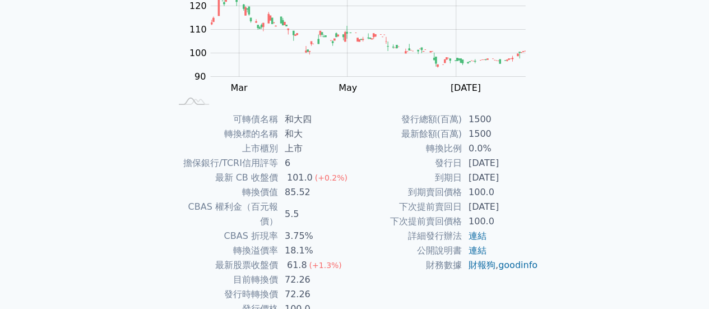
scroll to position [210, 0]
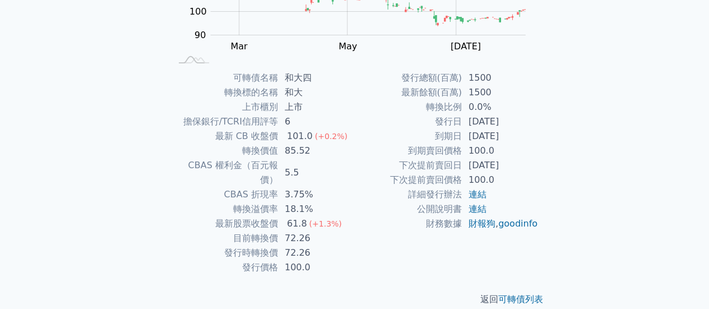
click at [308, 231] on td "72.26" at bounding box center [316, 238] width 77 height 15
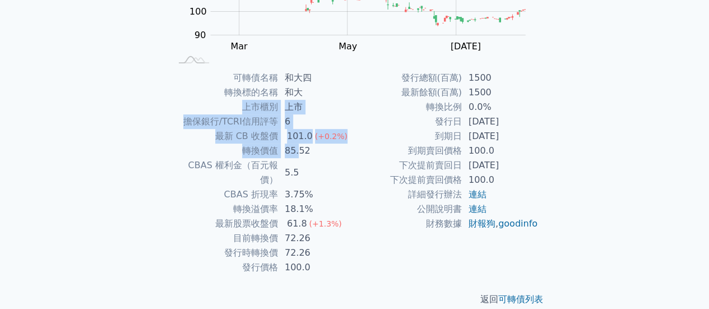
drag, startPoint x: 244, startPoint y: 110, endPoint x: 300, endPoint y: 148, distance: 67.6
click at [300, 148] on tbody "可轉債名稱 和大四 轉換標的名稱 和大 上市櫃別 上市 擔保銀行/TCRI信用評等 6 最新 CB 收盤價 101.0 (+0.2%) 轉換價值 85.52 …" at bounding box center [263, 173] width 184 height 204
click at [300, 148] on td "85.52" at bounding box center [316, 150] width 77 height 15
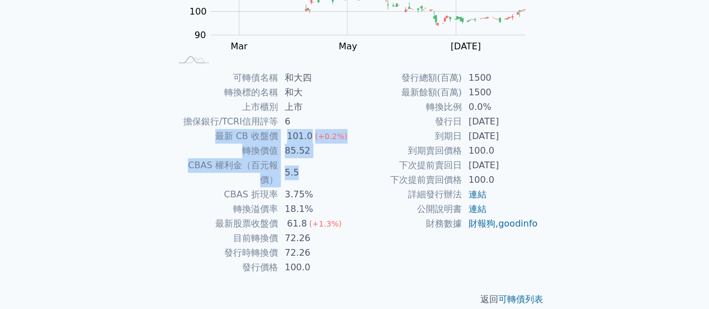
drag, startPoint x: 323, startPoint y: 170, endPoint x: 328, endPoint y: 113, distance: 56.8
click at [328, 113] on tbody "可轉債名稱 和大四 轉換標的名稱 和大 上市櫃別 上市 擔保銀行/TCRI信用評等 6 最新 CB 收盤價 101.0 (+0.2%) 轉換價值 85.52 …" at bounding box center [263, 173] width 184 height 204
click at [328, 113] on td "上市" at bounding box center [316, 107] width 77 height 15
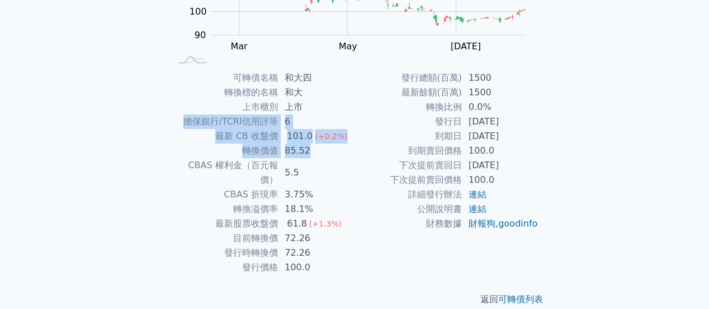
drag, startPoint x: 329, startPoint y: 108, endPoint x: 346, endPoint y: 152, distance: 47.7
click at [346, 152] on tbody "可轉債名稱 和大四 轉換標的名稱 和大 上市櫃別 上市 擔保銀行/TCRI信用評等 6 最新 CB 收盤價 101.0 (+0.2%) 轉換價值 85.52 …" at bounding box center [263, 173] width 184 height 204
click at [346, 152] on td "85.52" at bounding box center [316, 150] width 77 height 15
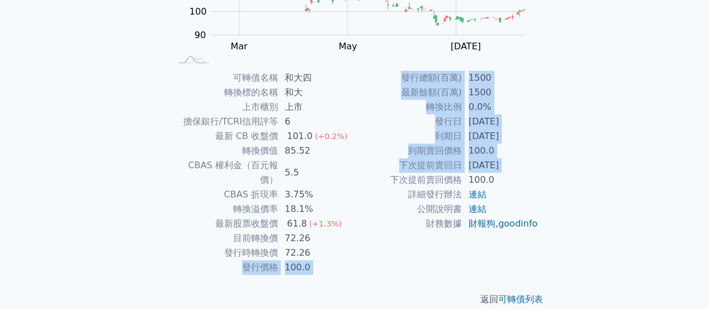
drag, startPoint x: 344, startPoint y: 244, endPoint x: 359, endPoint y: 179, distance: 66.1
click at [359, 179] on div "可轉債名稱 和大四 轉換標的名稱 和大 上市櫃別 上市 擔保銀行/TCRI信用評等 6 最新 CB 收盤價 101.0 (+0.2%) 轉換價值 85.52 …" at bounding box center [354, 173] width 394 height 204
click at [359, 179] on td "下次提前賣回價格" at bounding box center [408, 180] width 107 height 15
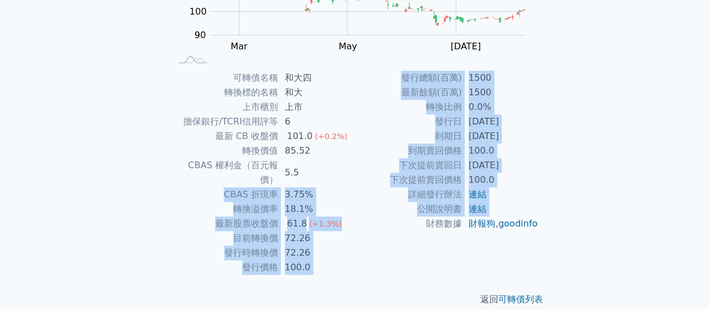
drag, startPoint x: 354, startPoint y: 165, endPoint x: 362, endPoint y: 224, distance: 59.4
click at [362, 224] on div "可轉債名稱 和大四 轉換標的名稱 和大 上市櫃別 上市 擔保銀行/TCRI信用評等 6 最新 CB 收盤價 101.0 (+0.2%) 轉換價值 85.52 …" at bounding box center [354, 173] width 394 height 204
click at [362, 224] on td "財務數據" at bounding box center [408, 223] width 107 height 15
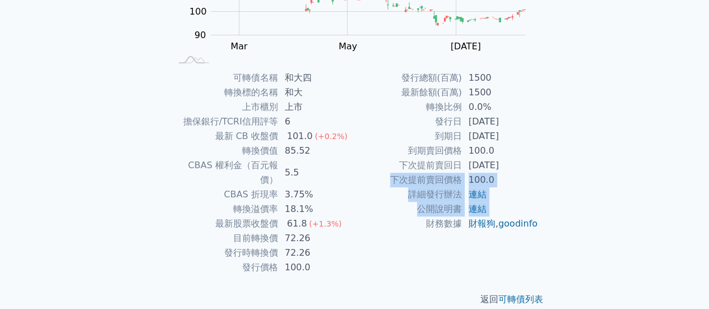
drag, startPoint x: 360, startPoint y: 234, endPoint x: 363, endPoint y: 185, distance: 48.8
click at [363, 185] on tbody "發行總額(百萬) 1500 最新餘額(百萬) 1500 轉換比例 0.0% 發行日 [DATE] 到期日 [DATE] 到期賣回價格 100.0 下次提前賣回…" at bounding box center [447, 151] width 184 height 160
click at [363, 185] on td "下次提前賣回價格" at bounding box center [408, 180] width 107 height 15
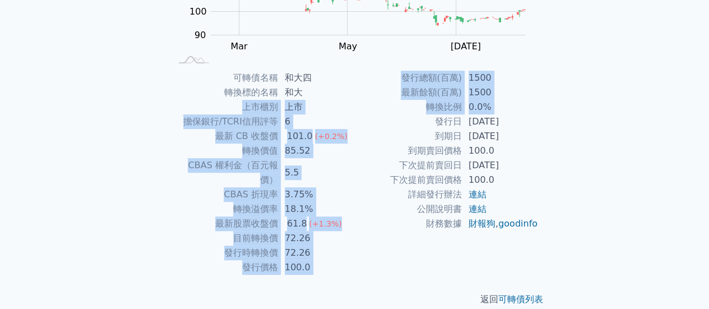
drag, startPoint x: 343, startPoint y: 89, endPoint x: 363, endPoint y: 116, distance: 33.0
click at [363, 116] on div "可轉債名稱 和大四 轉換標的名稱 和大 上市櫃別 上市 擔保銀行/TCRI信用評等 6 最新 CB 收盤價 101.0 (+0.2%) 轉換價值 85.52 …" at bounding box center [354, 173] width 394 height 204
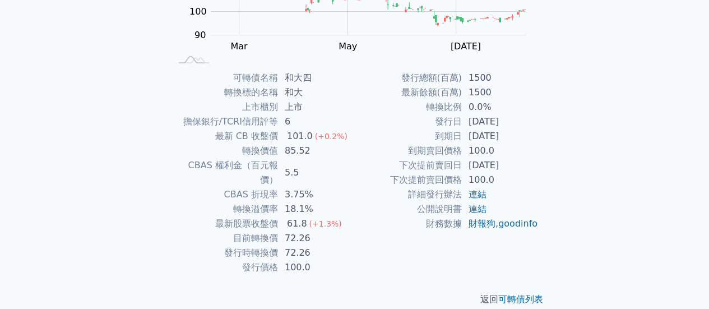
click at [366, 141] on td "到期日" at bounding box center [408, 136] width 107 height 15
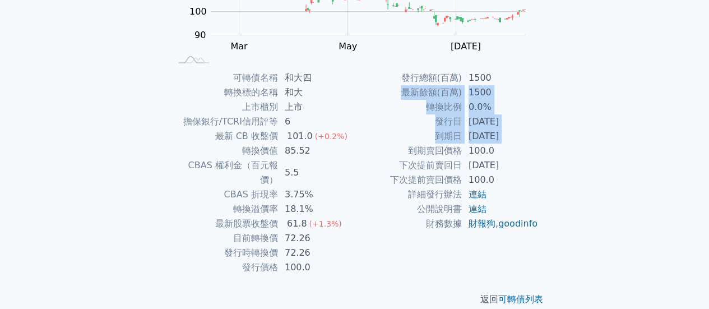
drag, startPoint x: 356, startPoint y: 92, endPoint x: 401, endPoint y: 154, distance: 76.1
click at [401, 154] on tbody "發行總額(百萬) 1500 最新餘額(百萬) 1500 轉換比例 0.0% 發行日 [DATE] 到期日 [DATE] 到期賣回價格 100.0 下次提前賣回…" at bounding box center [447, 151] width 184 height 160
click at [401, 154] on td "到期賣回價格" at bounding box center [408, 150] width 107 height 15
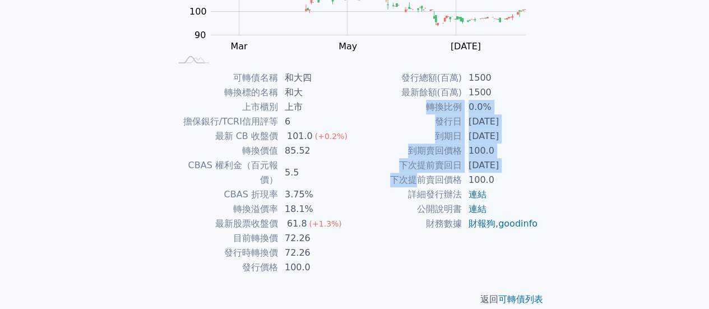
drag, startPoint x: 376, startPoint y: 106, endPoint x: 415, endPoint y: 176, distance: 79.5
click at [415, 176] on tbody "發行總額(百萬) 1500 最新餘額(百萬) 1500 轉換比例 0.0% 發行日 [DATE] 到期日 [DATE] 到期賣回價格 100.0 下次提前賣回…" at bounding box center [447, 151] width 184 height 160
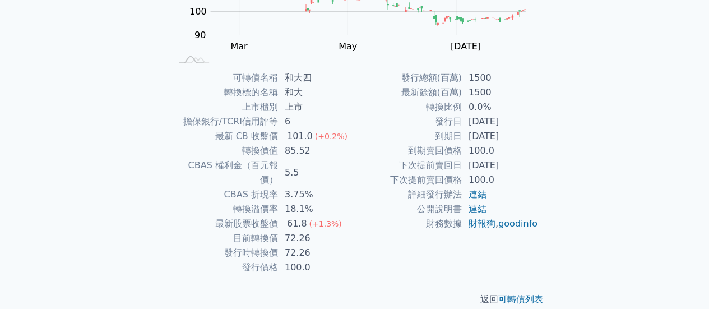
click at [522, 185] on td "100.0" at bounding box center [500, 180] width 77 height 15
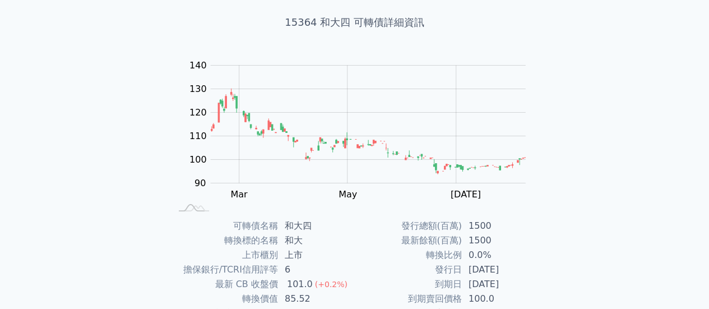
scroll to position [0, 0]
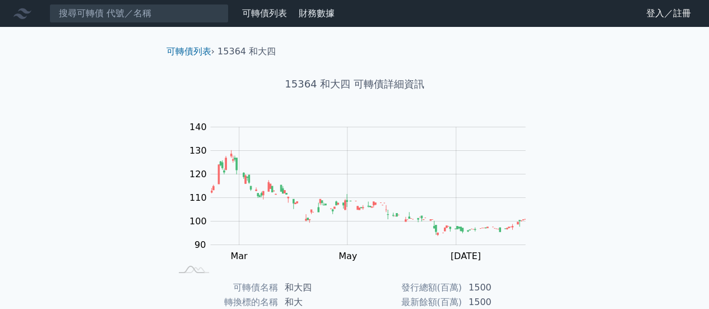
drag, startPoint x: 548, startPoint y: 75, endPoint x: 568, endPoint y: 188, distance: 115.5
click at [568, 188] on div "可轉債列表 › 15364 和大四 15364 和大四 可轉債詳細資訊 Zoom Out 100 70 80 90 100 110 120 130 140 1…" at bounding box center [355, 280] width 430 height 507
